Goal: Check status: Check status

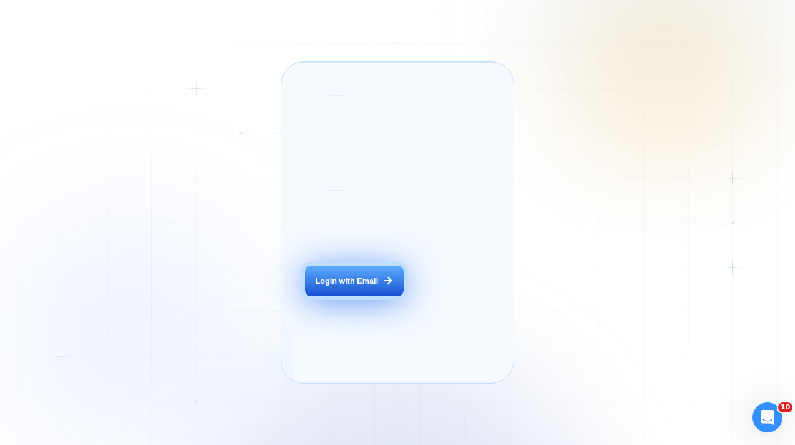
click at [338, 290] on button "Login with Email" at bounding box center [354, 280] width 98 height 31
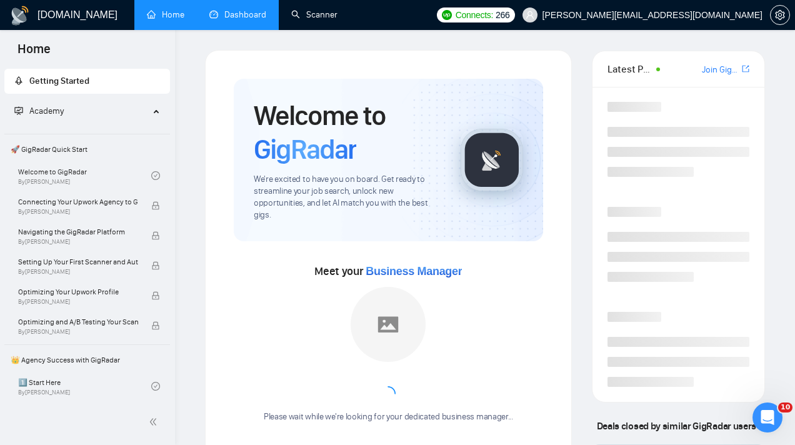
click at [235, 20] on link "Dashboard" at bounding box center [237, 14] width 57 height 11
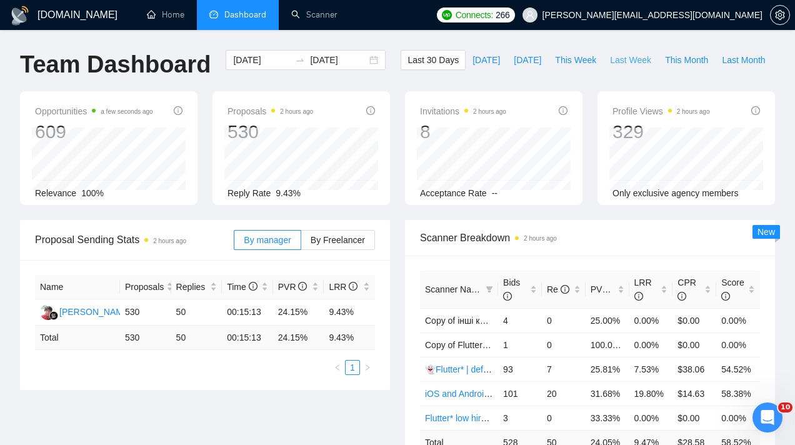
click at [610, 67] on span "Last Week" at bounding box center [630, 60] width 41 height 14
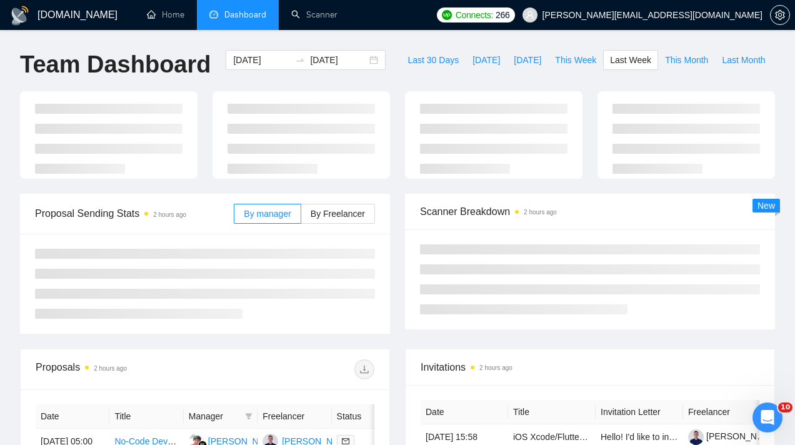
type input "2025-09-15"
type input "2025-09-21"
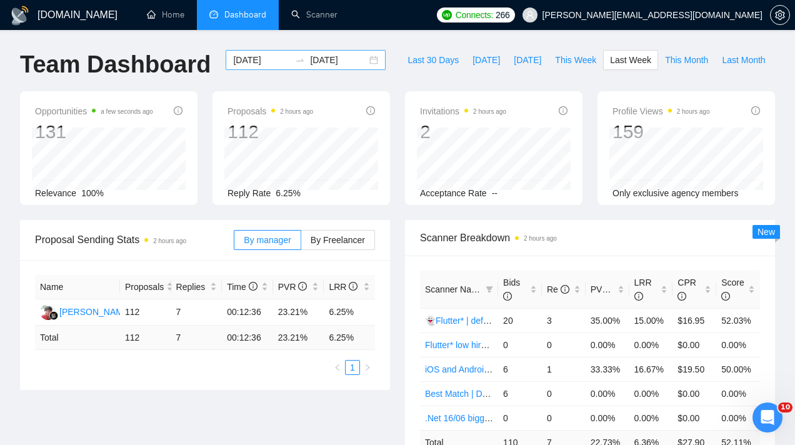
click at [365, 61] on div "2025-09-15 2025-09-21" at bounding box center [306, 60] width 160 height 20
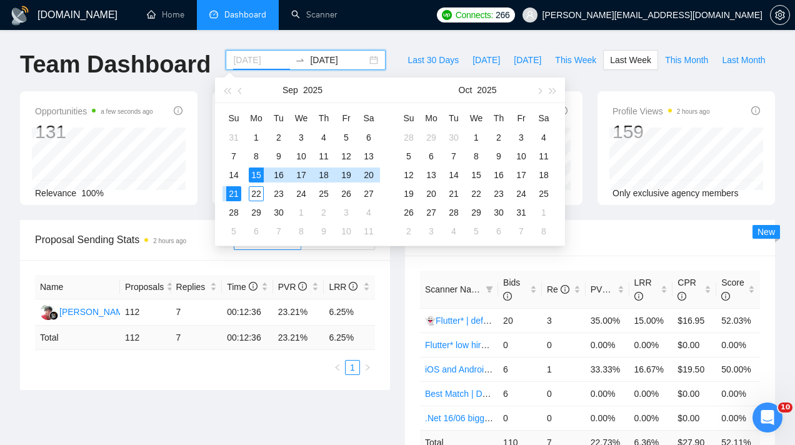
click at [255, 170] on div "15" at bounding box center [256, 174] width 15 height 15
click at [237, 192] on div "21" at bounding box center [233, 193] width 15 height 15
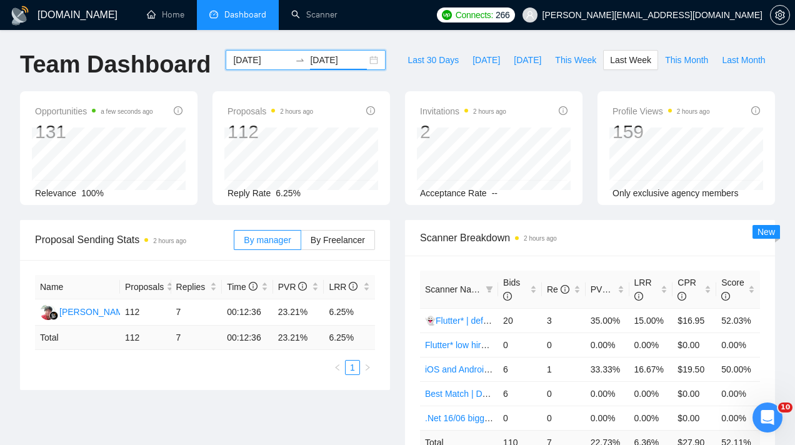
click at [364, 62] on div "2025-09-15 2025-09-21" at bounding box center [306, 60] width 160 height 20
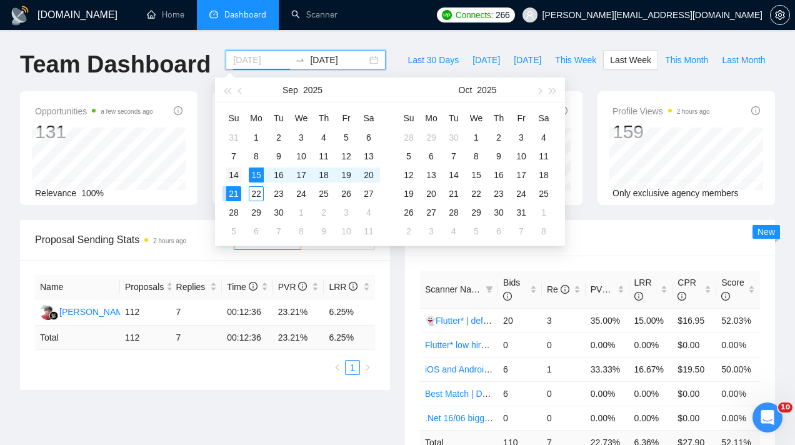
type input "2025-09-14"
click at [236, 174] on div "14" at bounding box center [233, 174] width 15 height 15
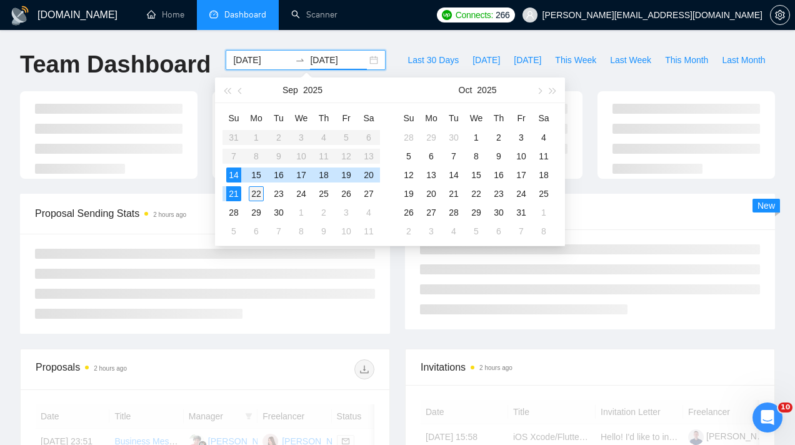
type input "2025-09-22"
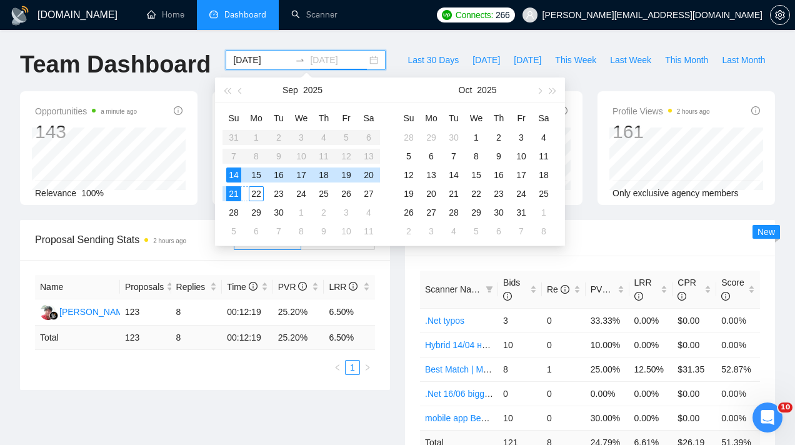
click at [252, 190] on div "22" at bounding box center [256, 193] width 15 height 15
